Goal: Check status: Check status

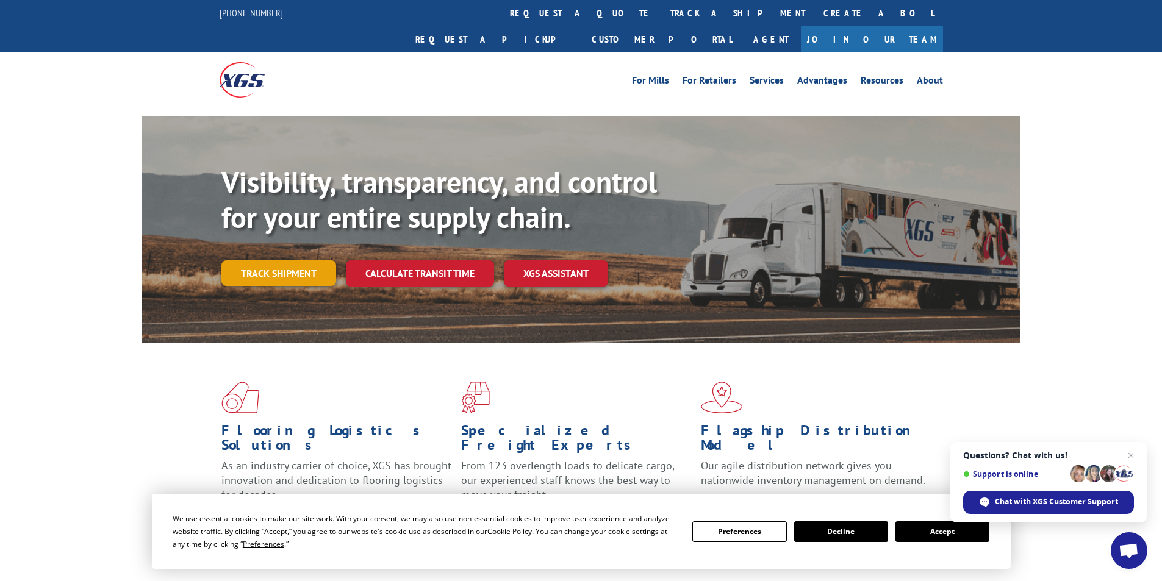
click at [302, 260] on link "Track shipment" at bounding box center [278, 273] width 115 height 26
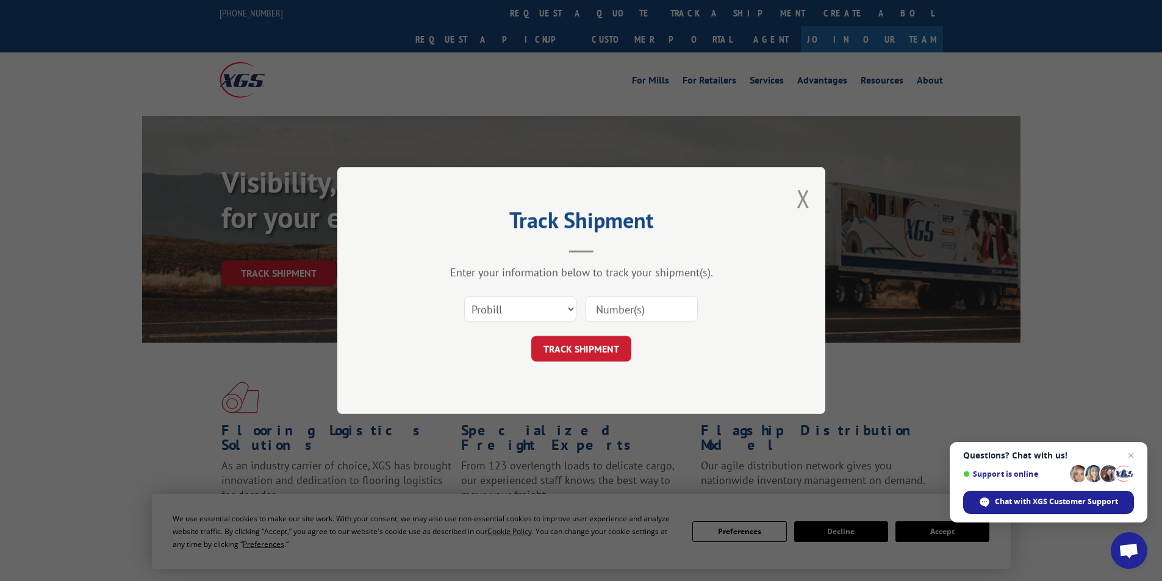
click at [603, 313] on input at bounding box center [641, 309] width 112 height 26
paste input "17095792"
type input "17095792"
click at [590, 355] on button "TRACK SHIPMENT" at bounding box center [581, 349] width 100 height 26
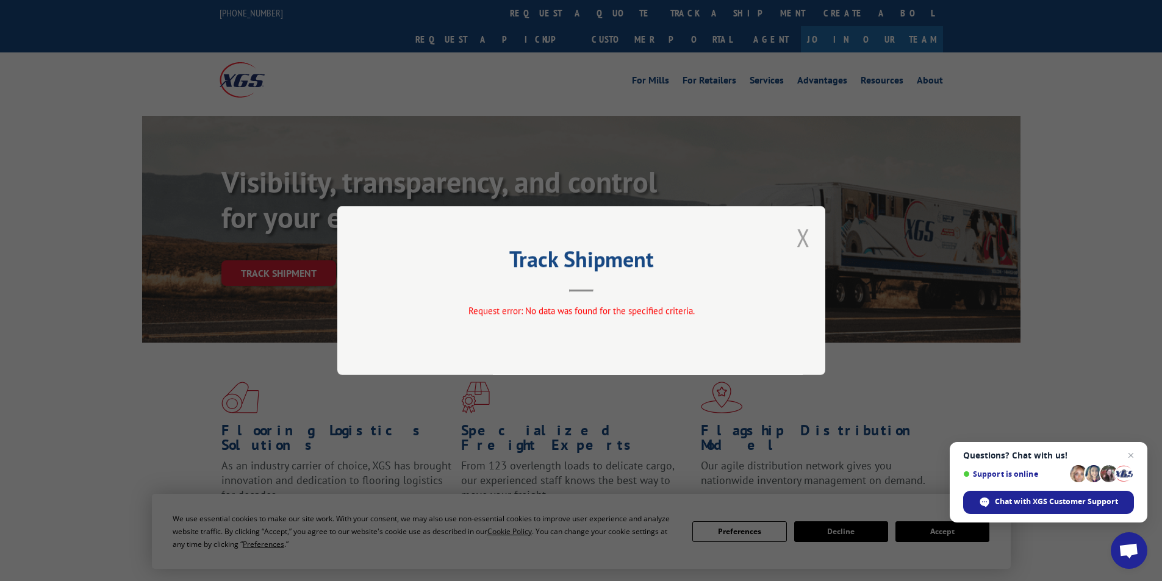
click at [808, 242] on button "Close modal" at bounding box center [802, 237] width 13 height 32
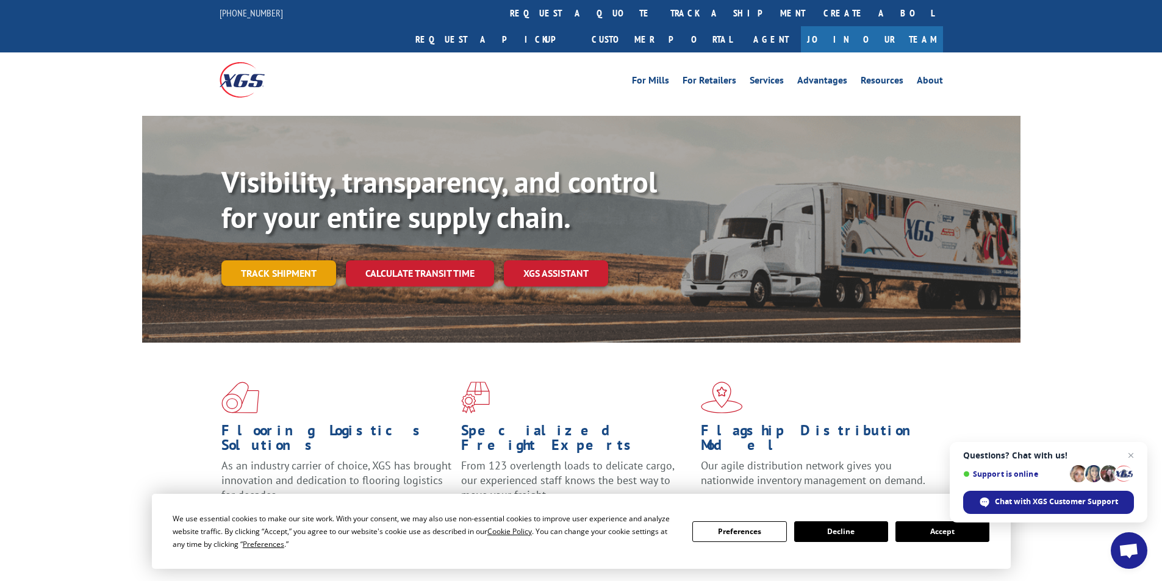
click at [290, 260] on link "Track shipment" at bounding box center [278, 273] width 115 height 26
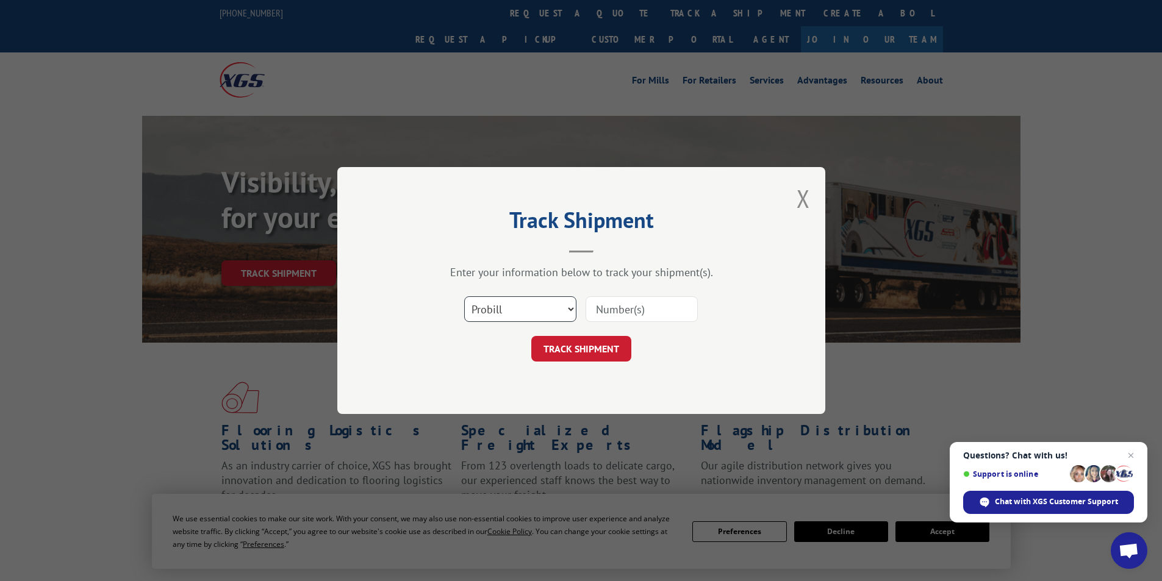
click at [566, 308] on select "Select category... Probill BOL PO" at bounding box center [520, 309] width 112 height 26
select select "bol"
click at [464, 296] on select "Select category... Probill BOL PO" at bounding box center [520, 309] width 112 height 26
click at [606, 308] on input at bounding box center [641, 309] width 112 height 26
paste input "AA04965114"
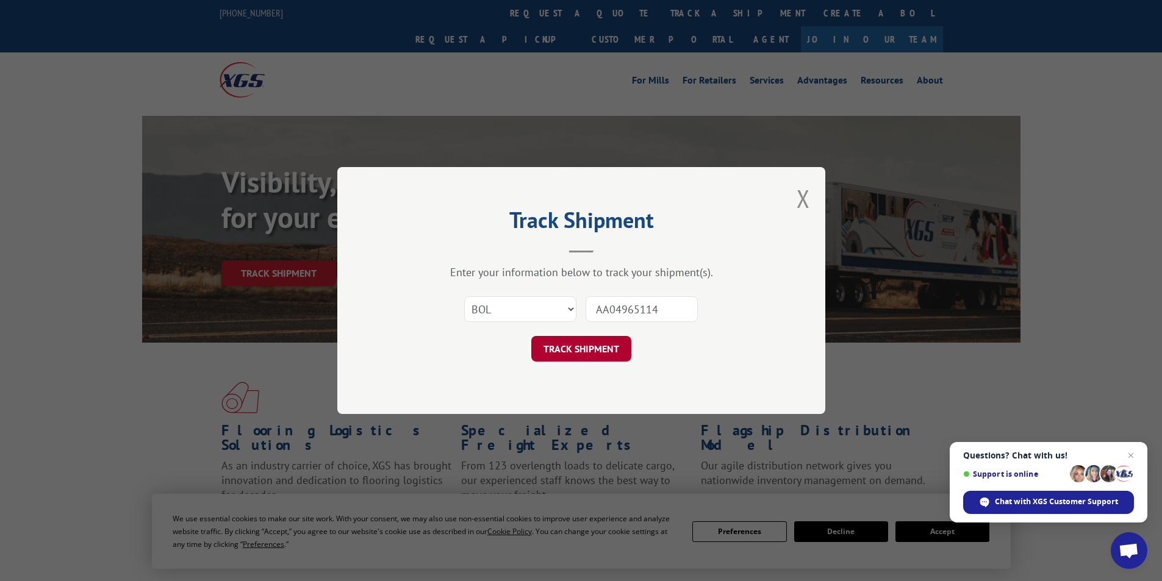
type input "AA04965114"
click at [577, 352] on button "TRACK SHIPMENT" at bounding box center [581, 349] width 100 height 26
